Goal: Navigation & Orientation: Find specific page/section

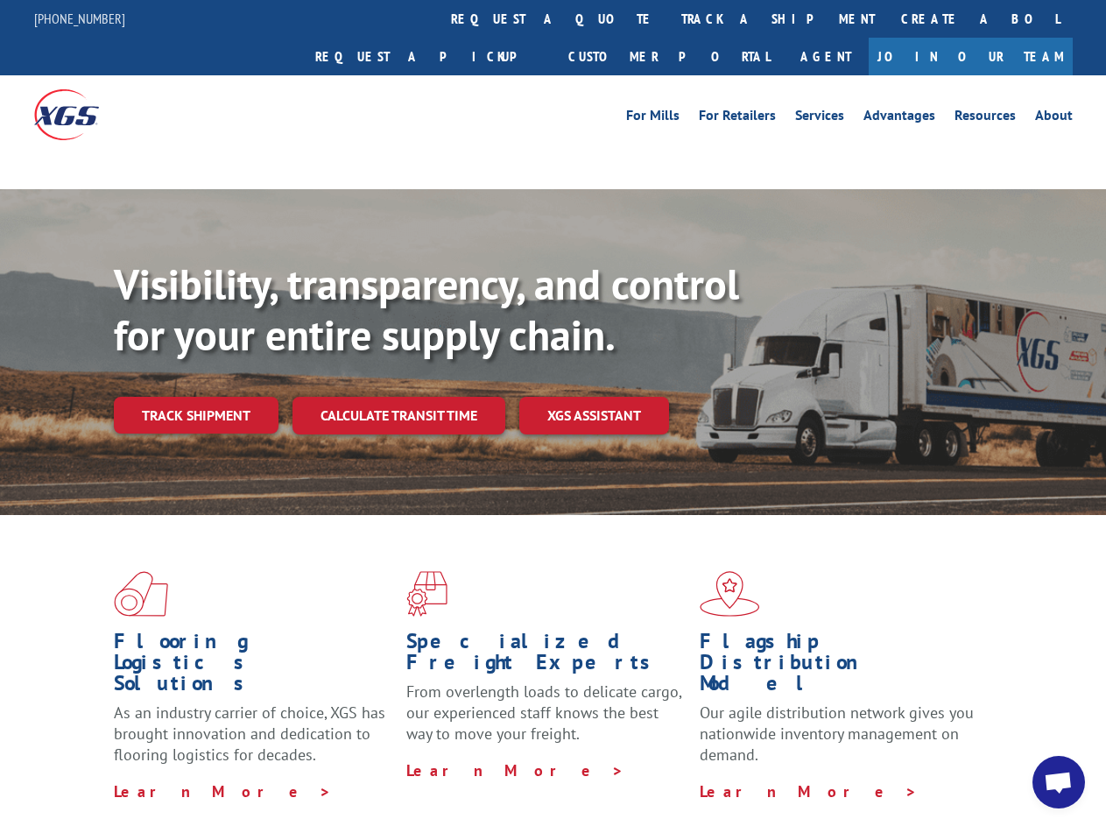
click at [552, 412] on div "Visibility, transparency, and control for your entire supply chain. Track shipm…" at bounding box center [610, 381] width 992 height 244
click at [668, 18] on link "track a shipment" at bounding box center [778, 19] width 220 height 38
click at [888, 18] on link "Create a BOL" at bounding box center [980, 19] width 185 height 38
click at [555, 38] on link "Request a pickup" at bounding box center [428, 57] width 253 height 38
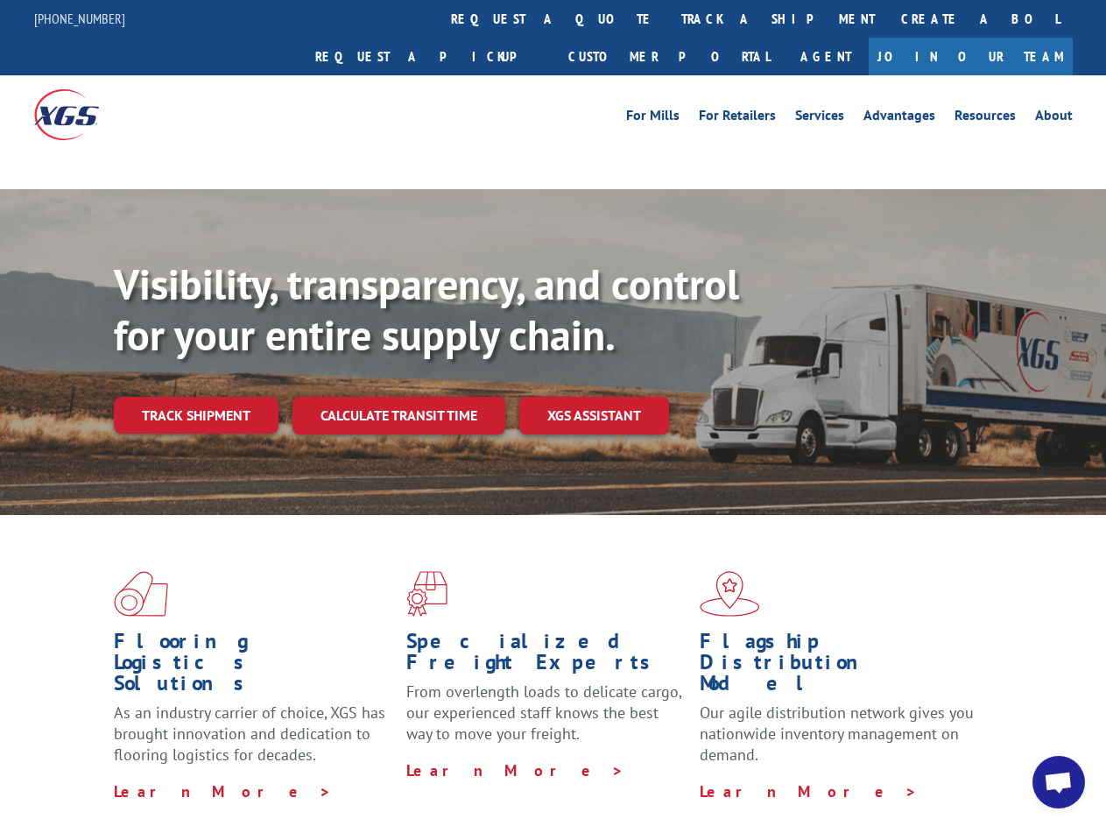
click at [195, 397] on link "Track shipment" at bounding box center [196, 415] width 165 height 37
click at [397, 397] on link "Calculate transit time" at bounding box center [398, 416] width 213 height 38
click at [594, 397] on link "XGS ASSISTANT" at bounding box center [594, 416] width 150 height 38
click at [1059, 782] on span "Open chat" at bounding box center [1058, 783] width 29 height 25
